Goal: Task Accomplishment & Management: Complete application form

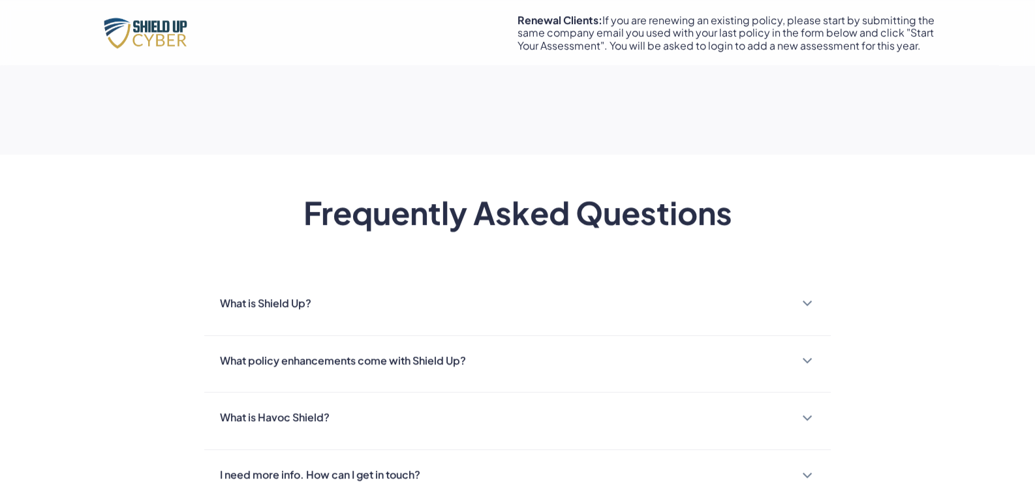
scroll to position [1174, 0]
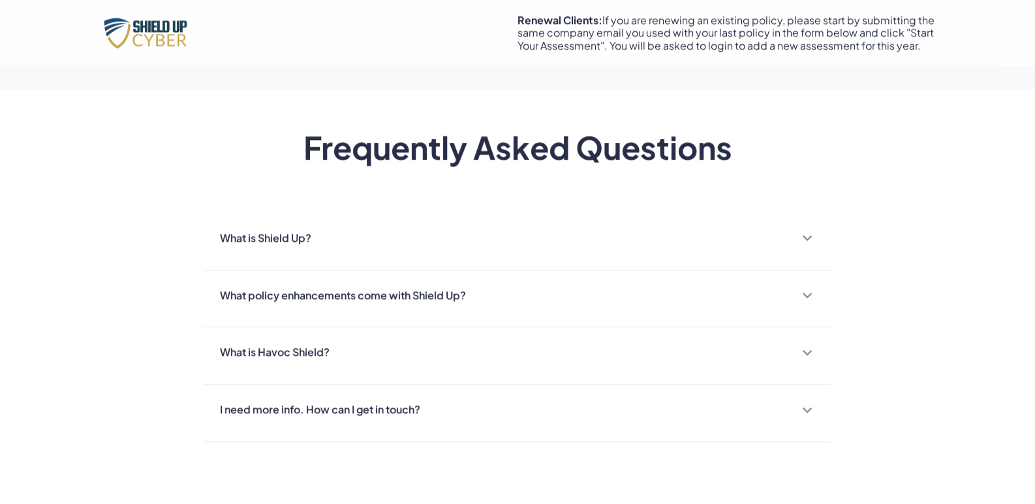
click at [806, 237] on img at bounding box center [807, 238] width 10 height 7
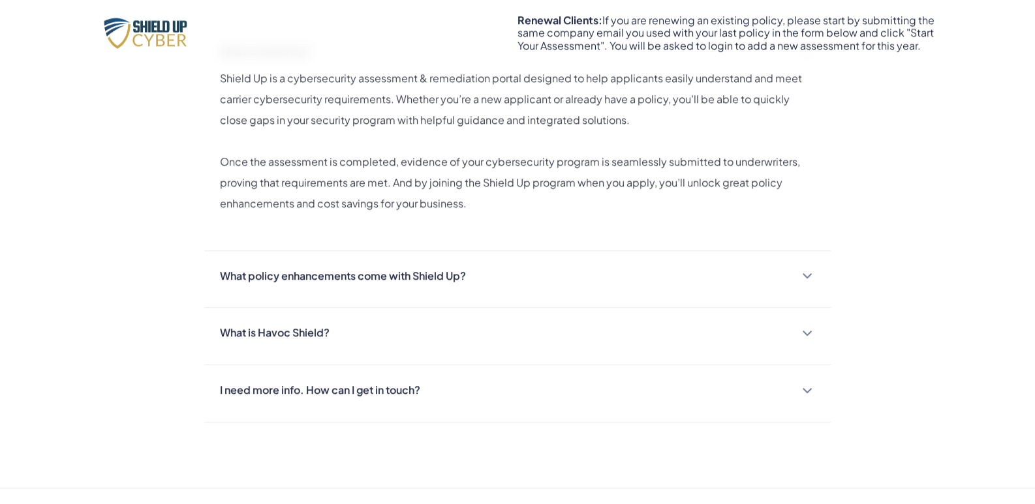
scroll to position [1370, 0]
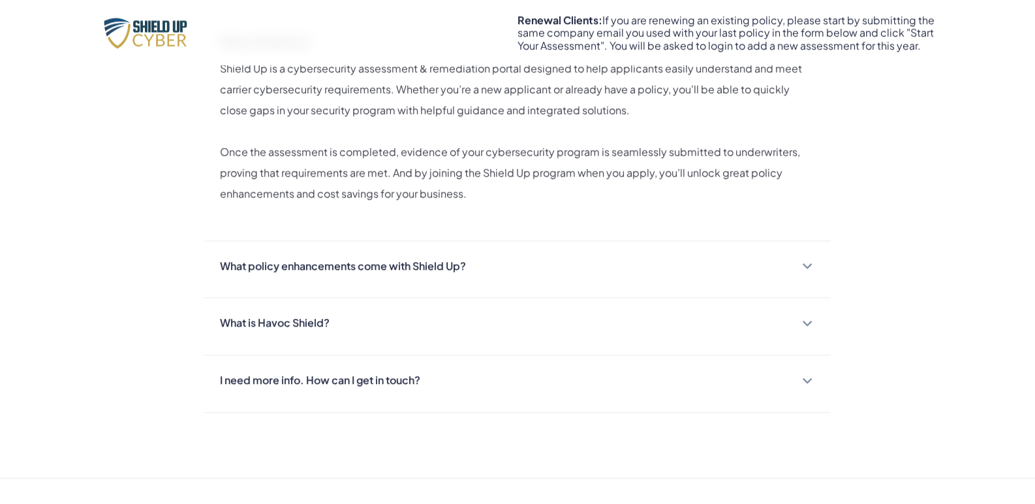
drag, startPoint x: 806, startPoint y: 268, endPoint x: 861, endPoint y: 250, distance: 58.4
click at [806, 267] on img at bounding box center [807, 266] width 10 height 7
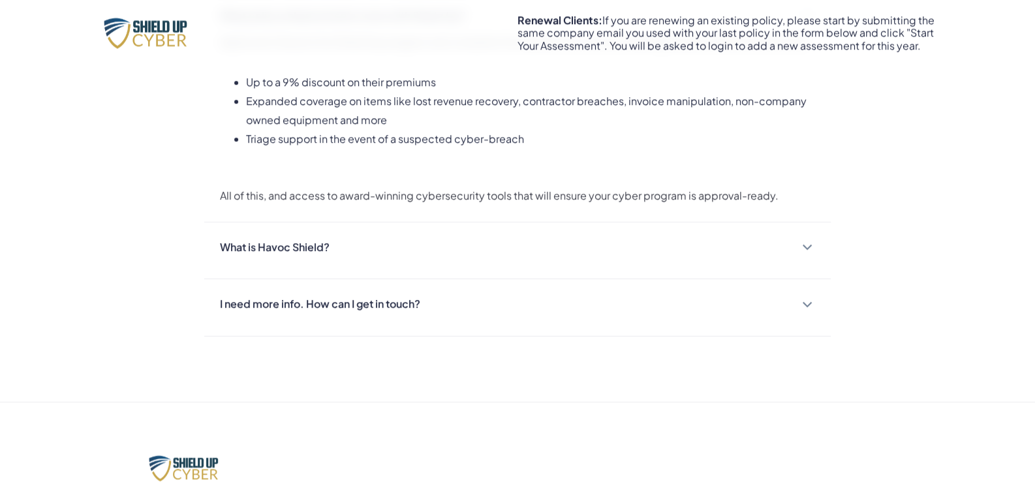
scroll to position [1631, 0]
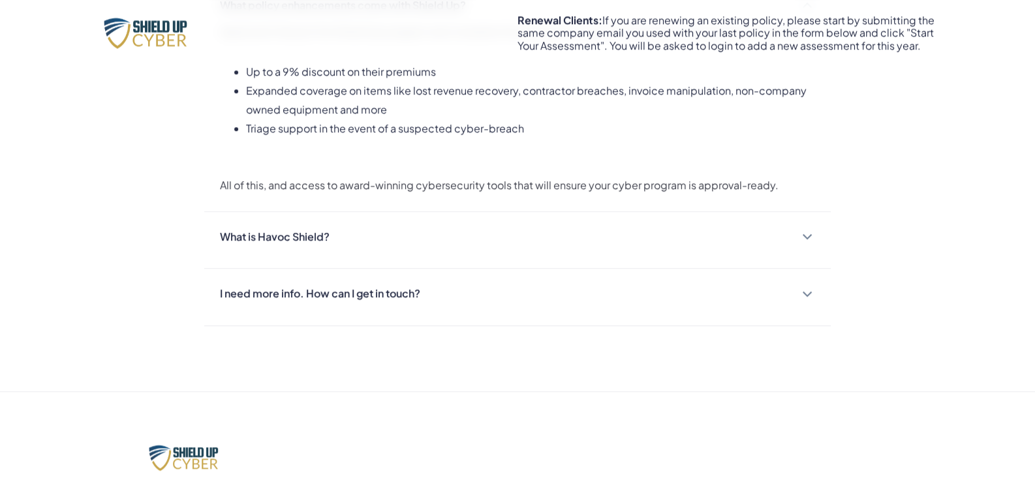
click at [809, 235] on img at bounding box center [807, 237] width 10 height 7
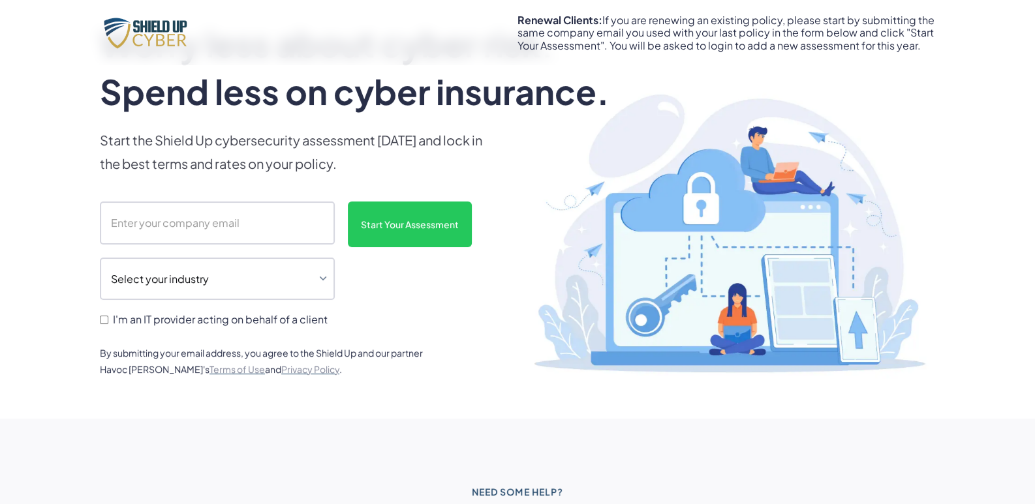
scroll to position [81, 0]
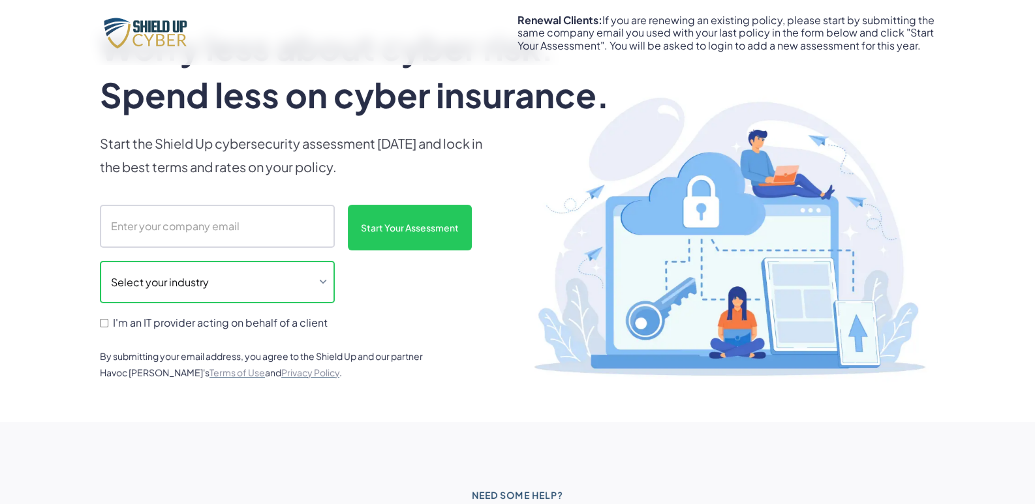
click at [309, 282] on select "Select your industry Auto Dealership Healthcare Hospitality Legal Manufacturing…" at bounding box center [217, 282] width 235 height 43
select select "professional"
click at [100, 261] on select "Select your industry Auto Dealership Healthcare Hospitality Legal Manufacturing…" at bounding box center [217, 282] width 235 height 43
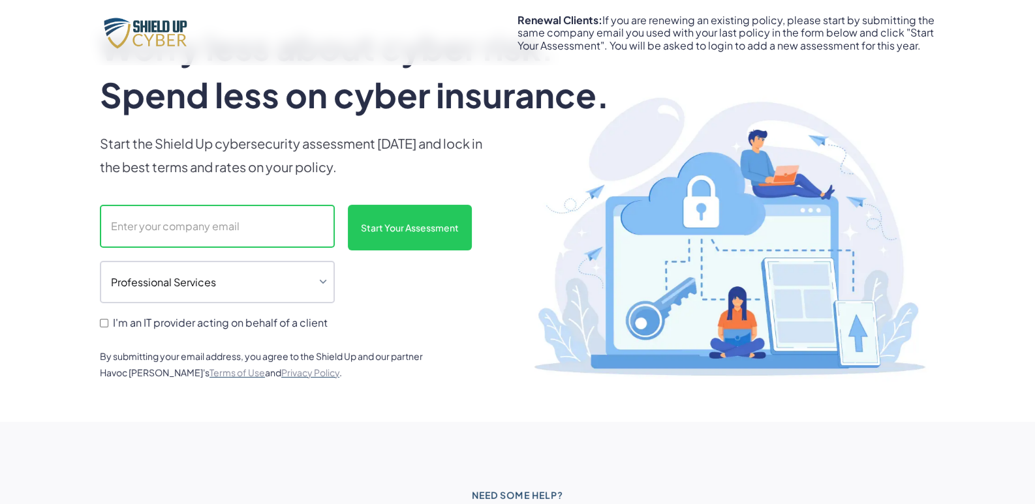
click at [166, 227] on input "scanform" at bounding box center [217, 226] width 235 height 43
type input "[PERSON_NAME][EMAIL_ADDRESS][DOMAIN_NAME]"
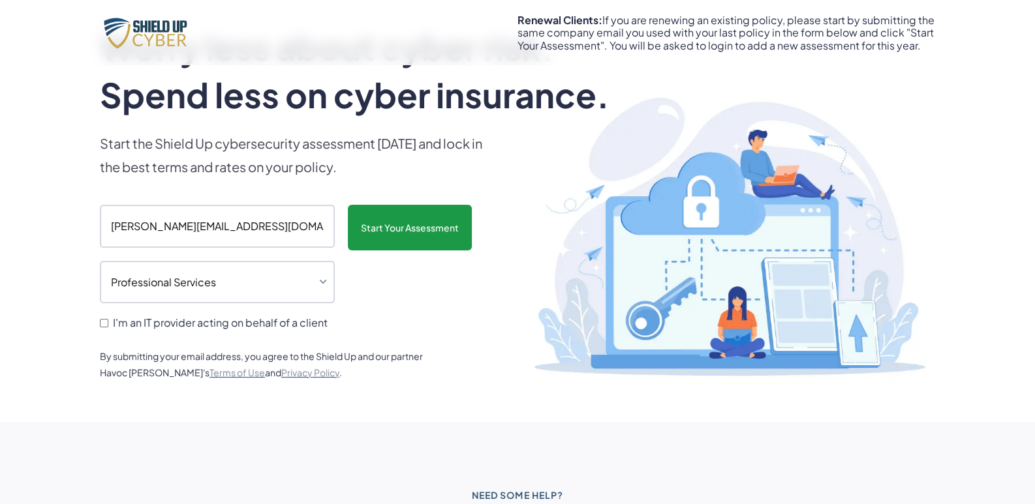
click at [406, 230] on input "Start Your Assessment" at bounding box center [410, 228] width 124 height 46
type input "Please wait..."
